Goal: Ask a question

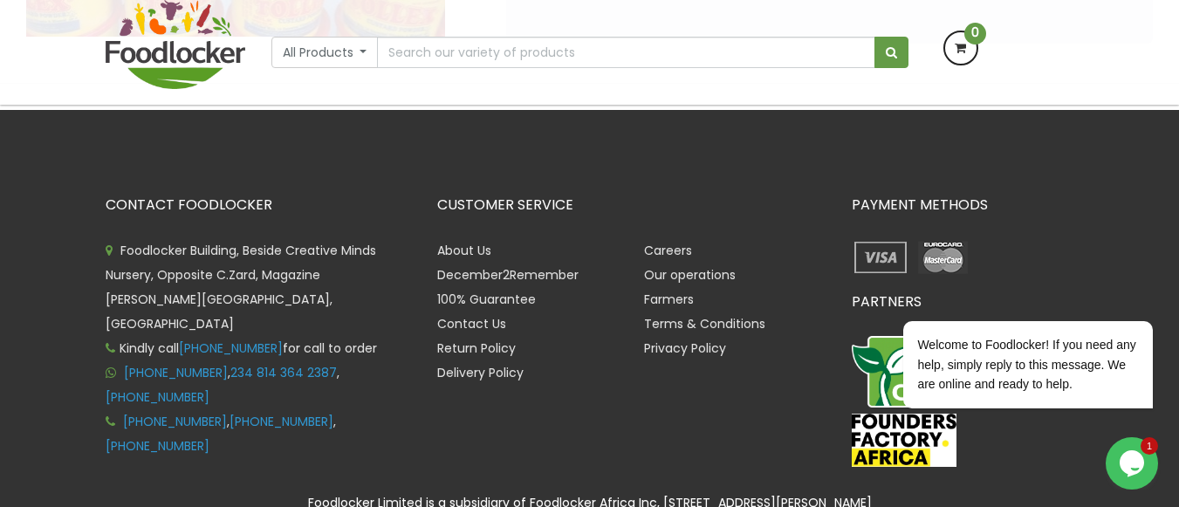
click at [1144, 466] on icon "Opens Chat This icon Opens the chat window." at bounding box center [1132, 463] width 28 height 28
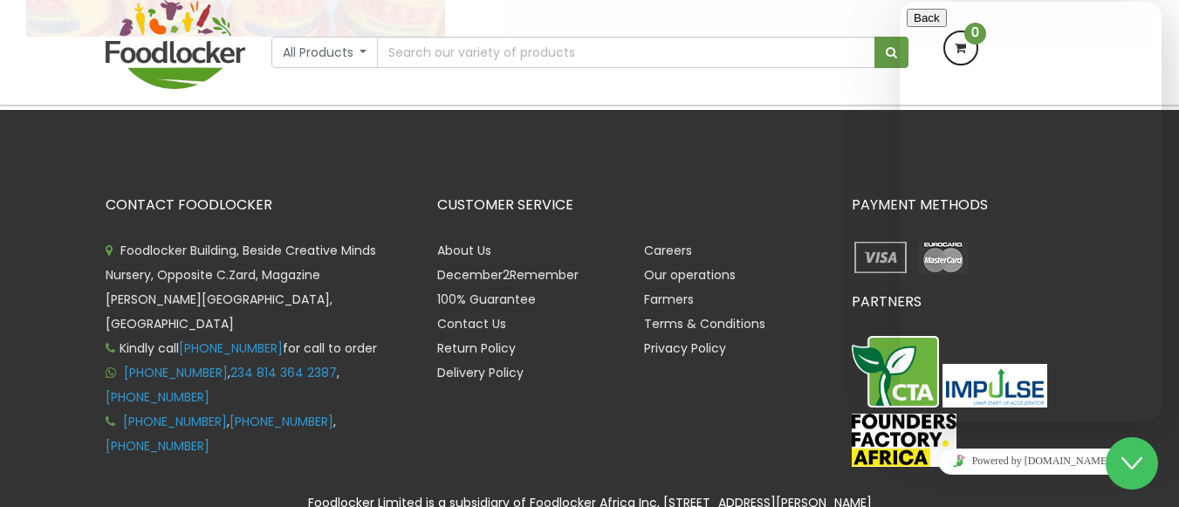
type input "2348132344515"
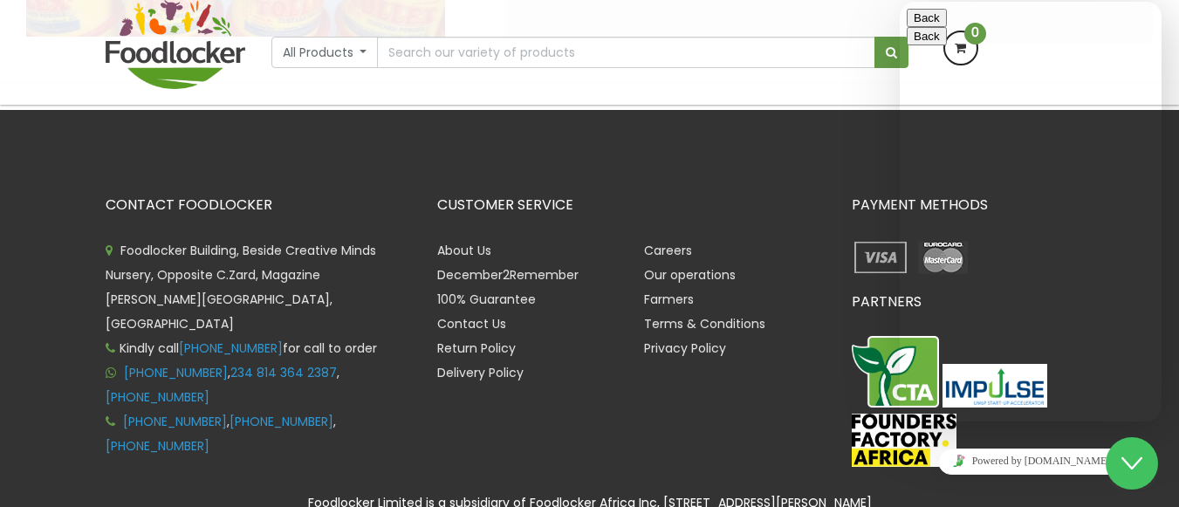
type input "Franklin"
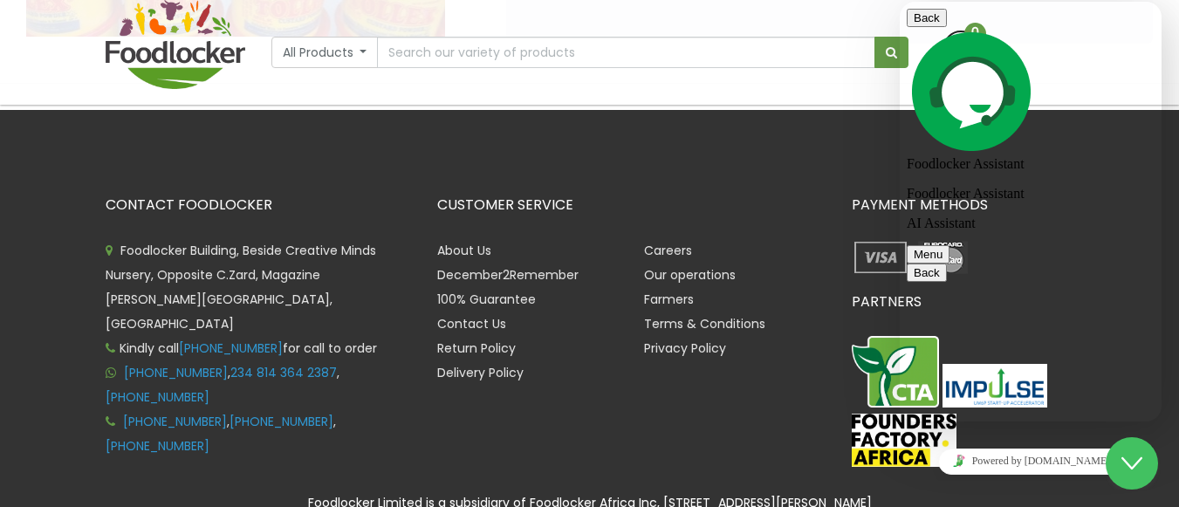
scroll to position [76, 0]
type textarea "i just want to make enquiry regarding foodlocker products"
type textarea "do you use non dairy [PERSON_NAME] milk powder for your products?"
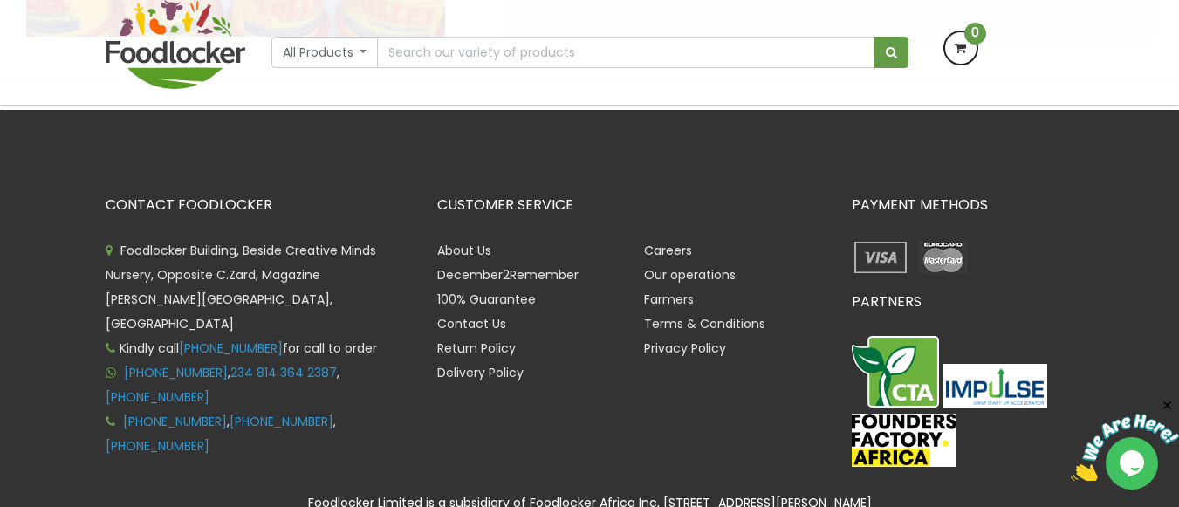
click at [778, 165] on div "CONTACT FOODLOCKER Foodlocker Building, Beside Creative Minds Nursery, Opposite…" at bounding box center [589, 355] width 1179 height 491
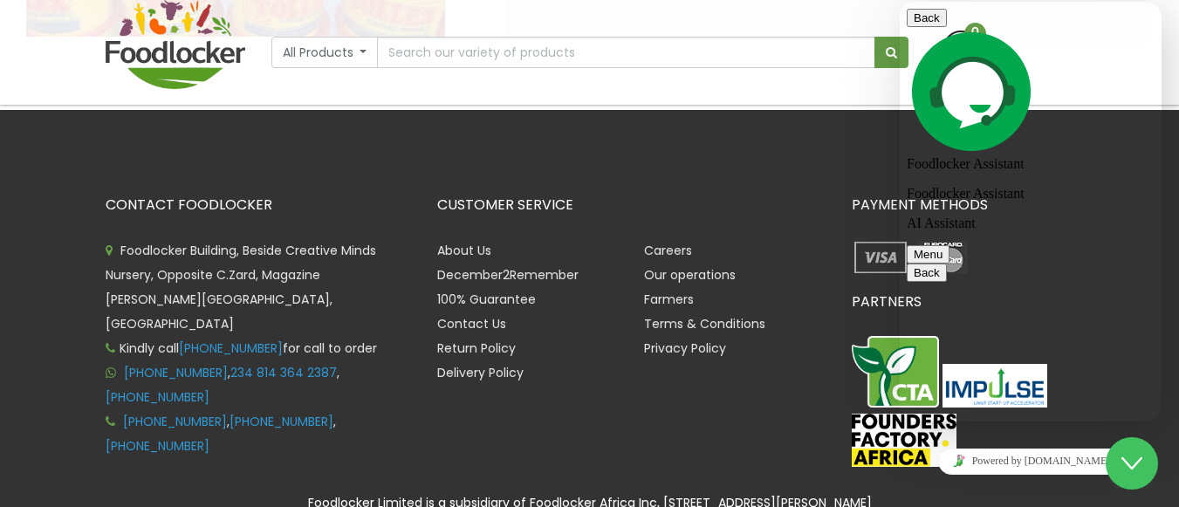
scroll to position [1709, 0]
click at [932, 26] on button "Back" at bounding box center [927, 18] width 40 height 18
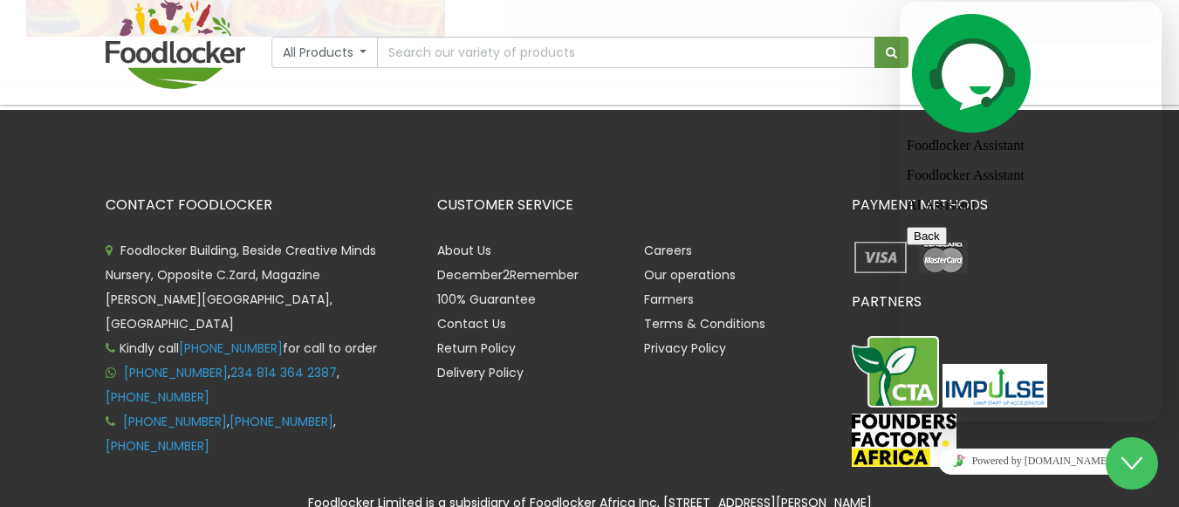
scroll to position [1691, 0]
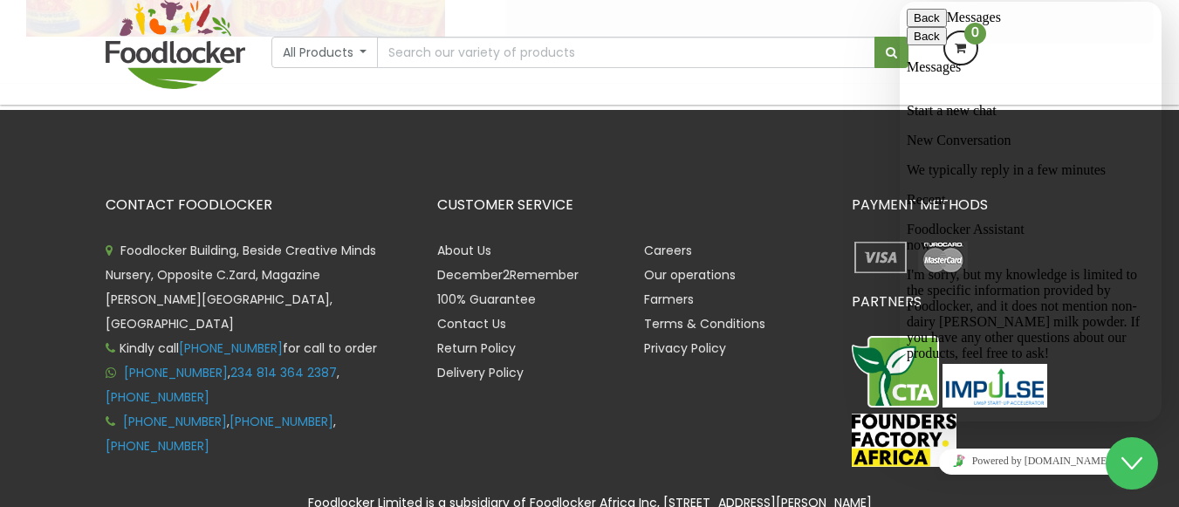
click at [925, 27] on button "Back" at bounding box center [927, 18] width 40 height 18
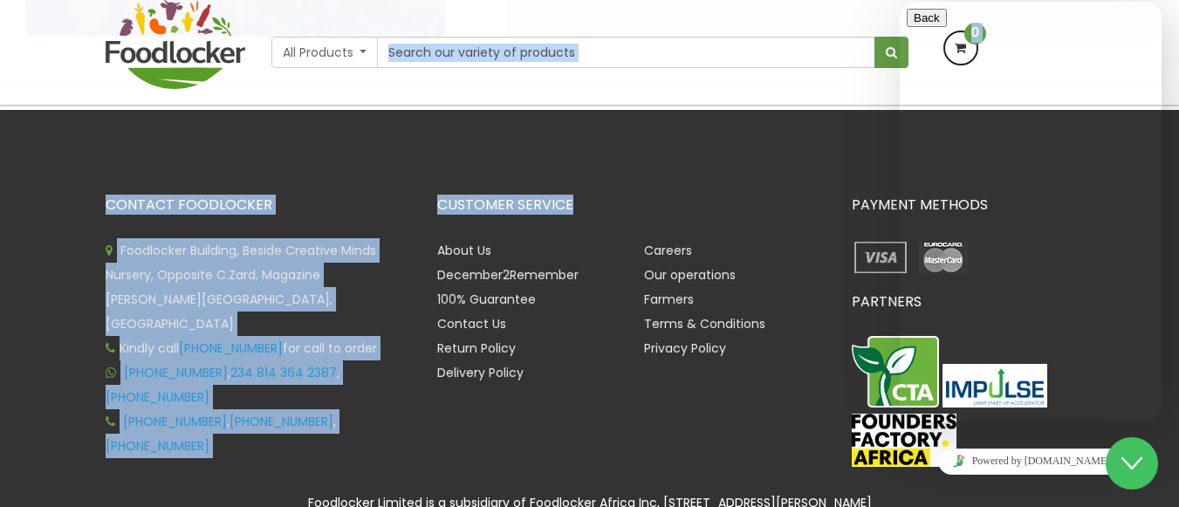
drag, startPoint x: 689, startPoint y: 68, endPoint x: 648, endPoint y: 136, distance: 79.0
click at [648, 136] on div "Lagos and Ogun deliveries will be done on Thursdays | Live Cow, Beef and Cow-sh…" at bounding box center [589, 31] width 1179 height 1140
click at [771, 164] on div "CONTACT FOODLOCKER Foodlocker Building, Beside Creative Minds Nursery, Opposite…" at bounding box center [589, 355] width 1179 height 491
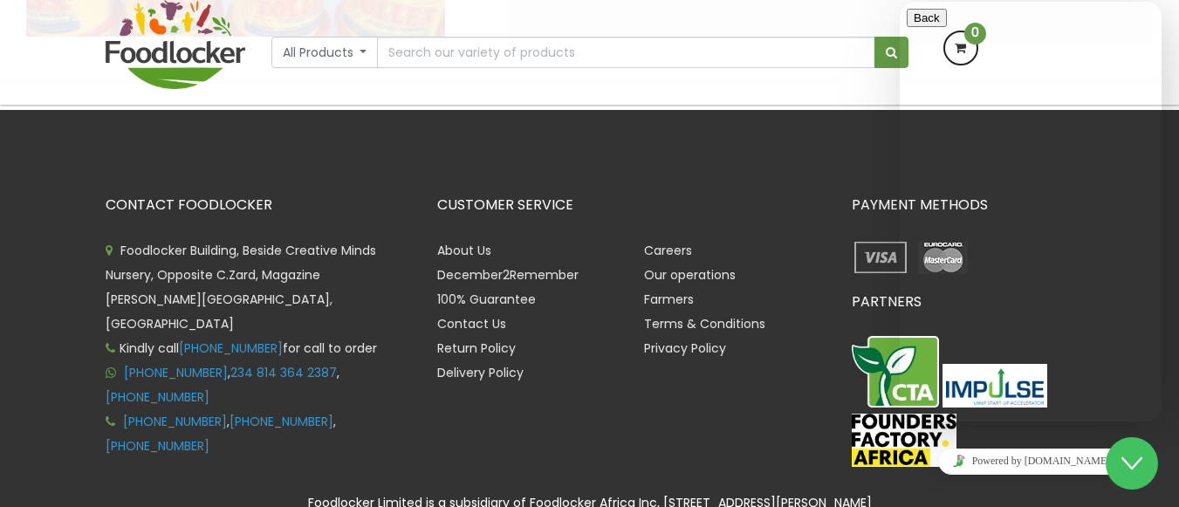
drag, startPoint x: 990, startPoint y: 29, endPoint x: 2091, endPoint y: 371, distance: 1152.3
click at [1161, 369] on html "Back Rate this chat Upload File Insert emoji Customer Support Welcome to Foodlo…" at bounding box center [1031, 212] width 262 height 420
click at [807, 216] on div "CUSTOMER SERVICE About Us December2Remember 100% Guarantee Contact Us Return Po…" at bounding box center [631, 291] width 388 height 188
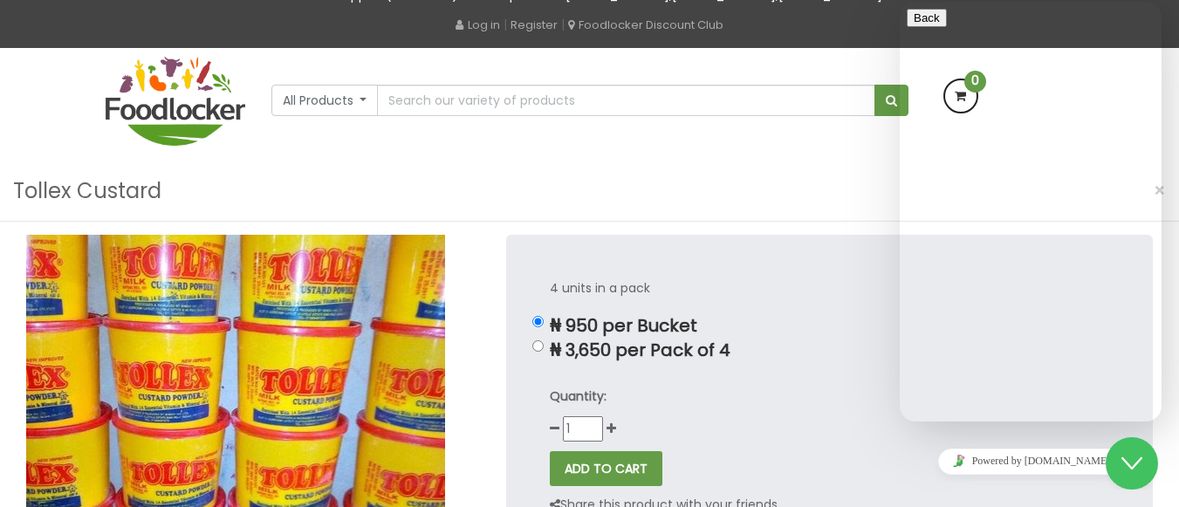
click at [267, 163] on div "Tollex Custard ×" at bounding box center [589, 191] width 1179 height 60
